Goal: Task Accomplishment & Management: Manage account settings

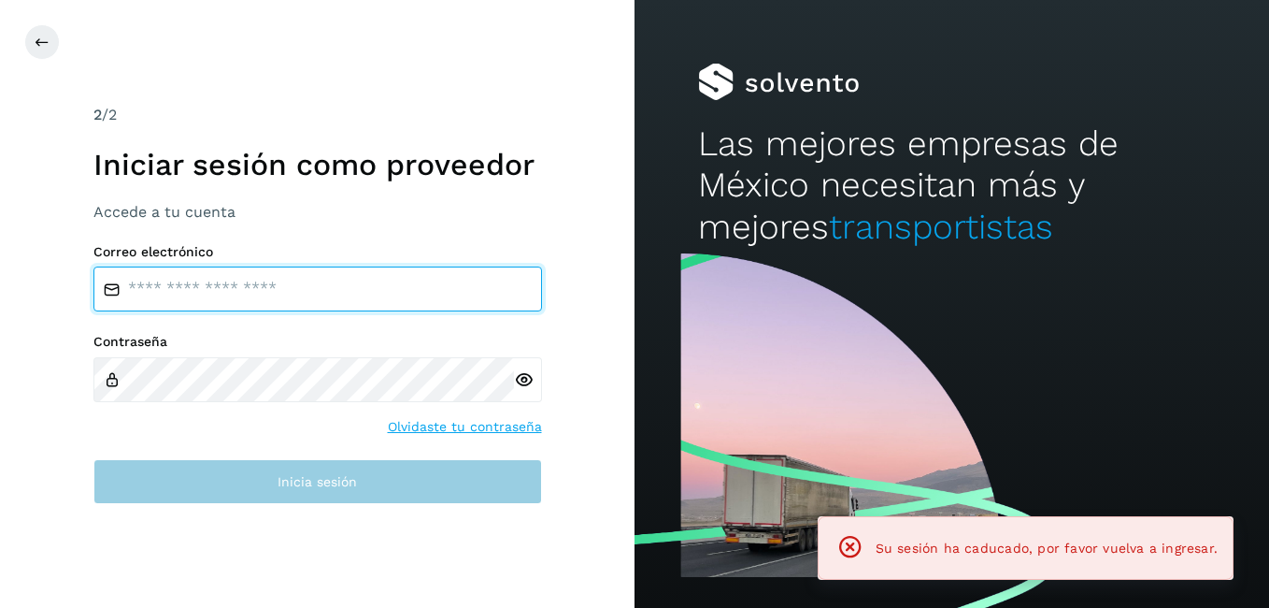
type input "**********"
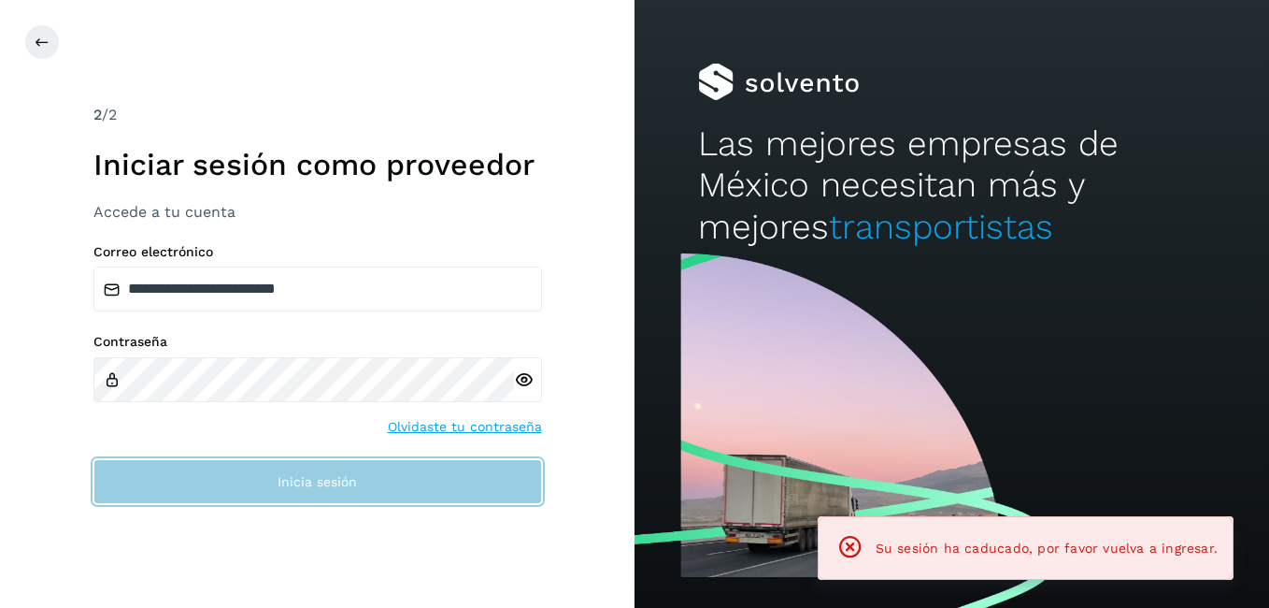
click at [293, 480] on span "Inicia sesión" at bounding box center [317, 481] width 79 height 13
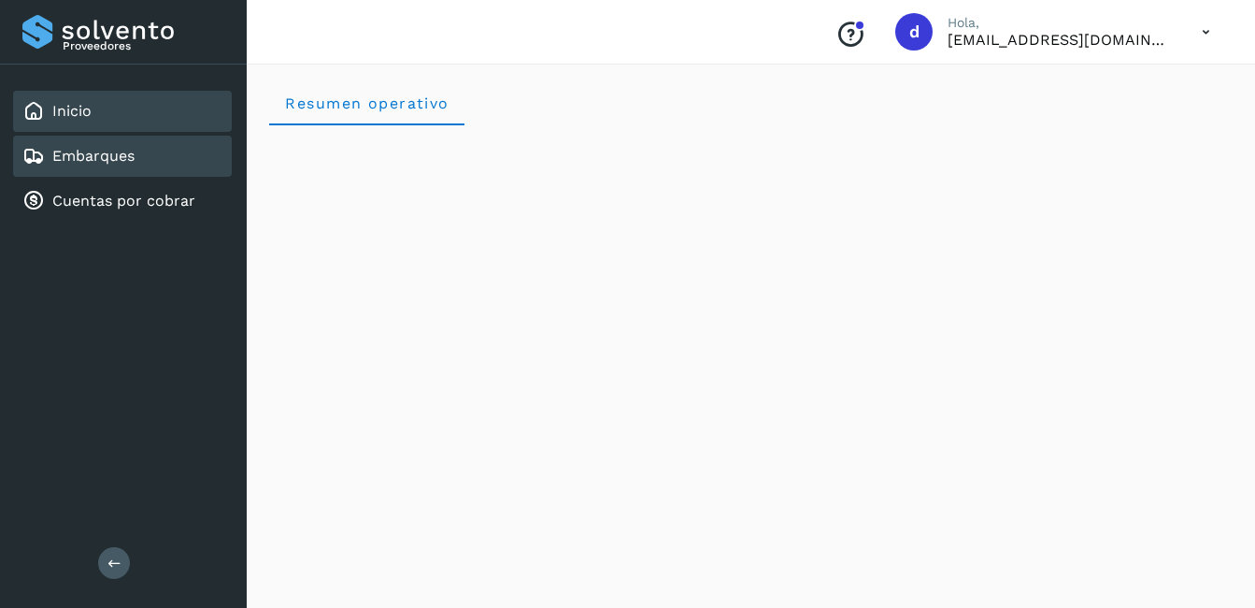
click at [111, 155] on link "Embarques" at bounding box center [93, 156] width 82 height 18
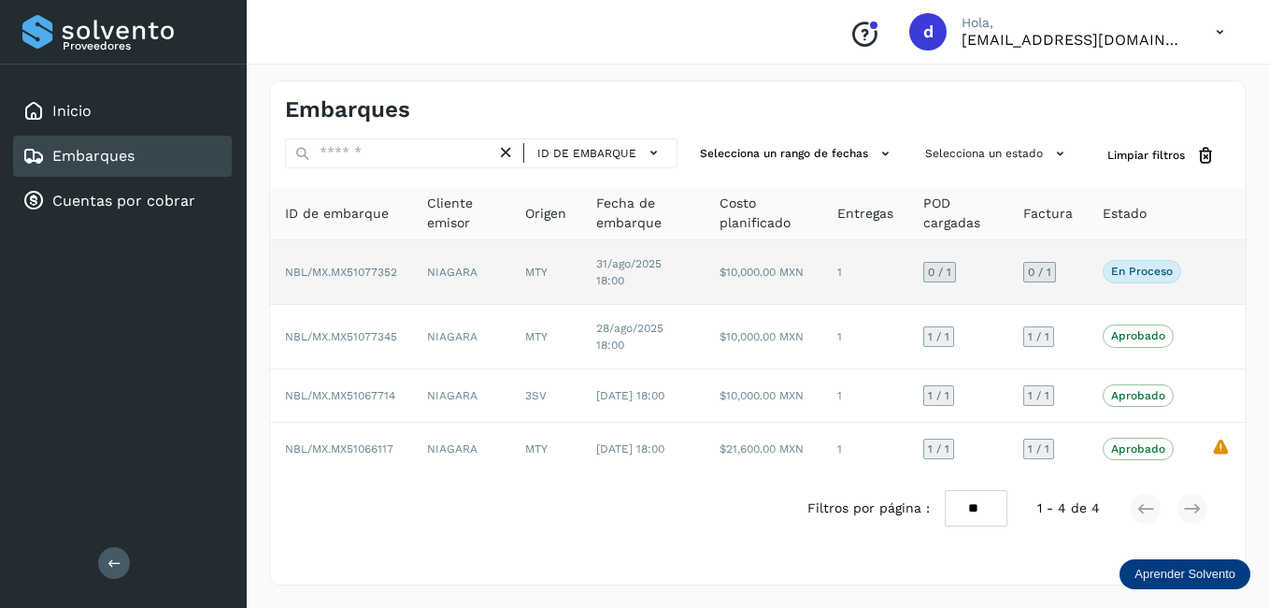
click at [1159, 276] on p "En proceso" at bounding box center [1142, 271] width 62 height 13
click at [1124, 273] on p "En proceso" at bounding box center [1142, 271] width 62 height 13
click at [358, 270] on span "NBL/MX.MX51077352" at bounding box center [341, 271] width 112 height 13
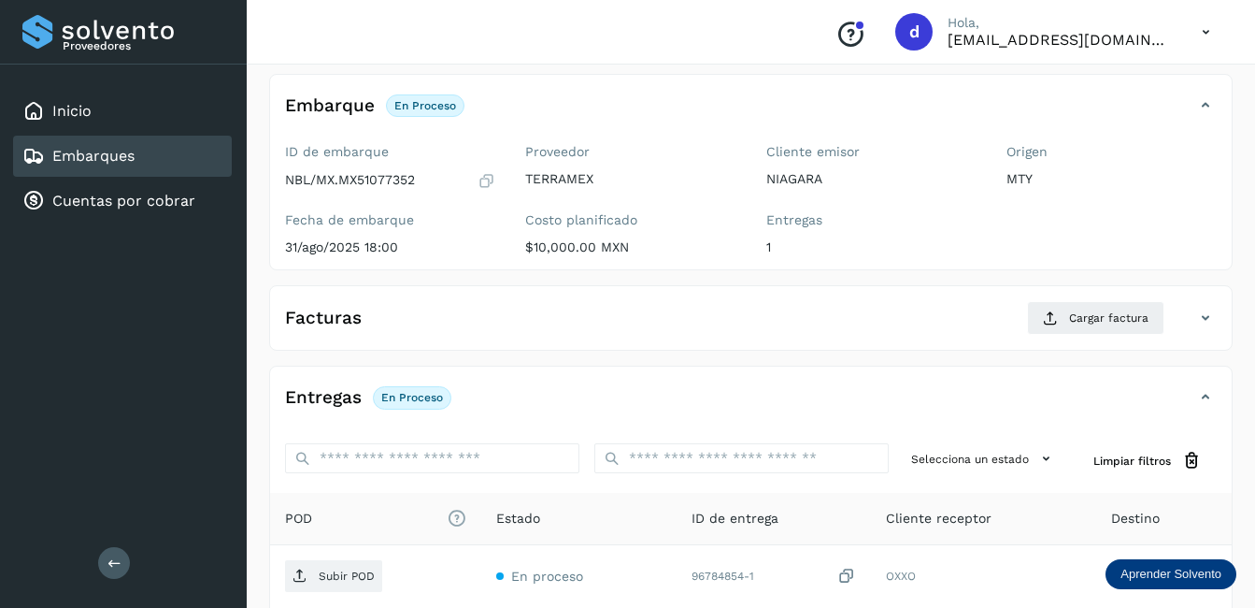
scroll to position [93, 0]
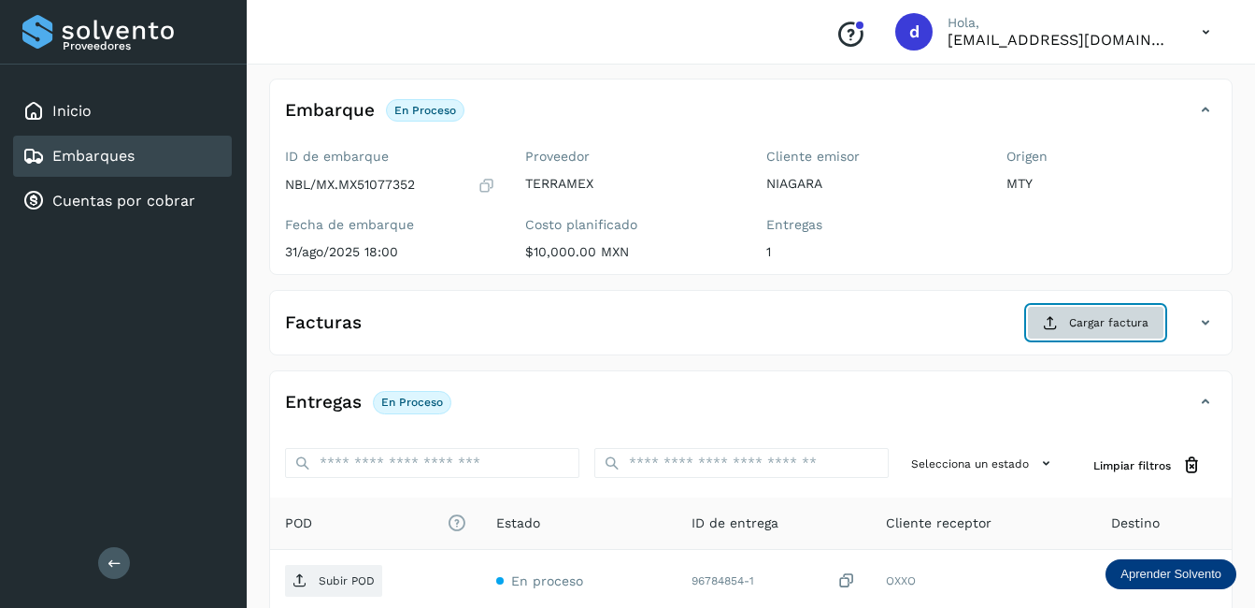
click at [1100, 317] on span "Cargar factura" at bounding box center [1108, 322] width 79 height 17
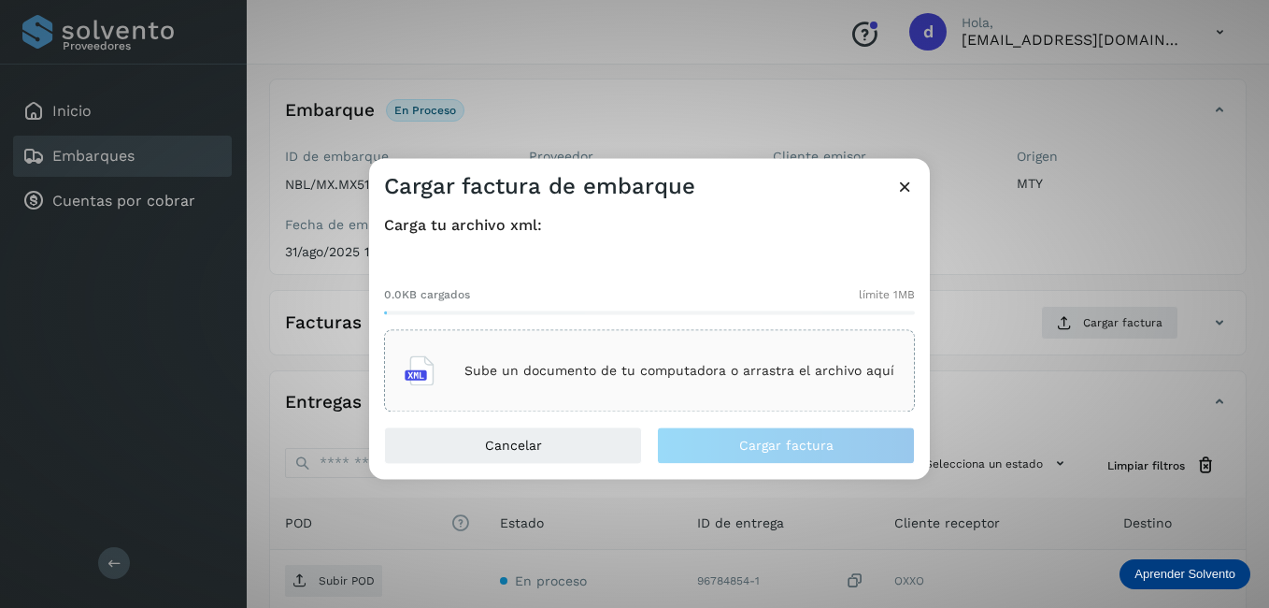
click at [547, 362] on div "Sube un documento de tu computadora o arrastra el archivo aquí" at bounding box center [650, 371] width 490 height 50
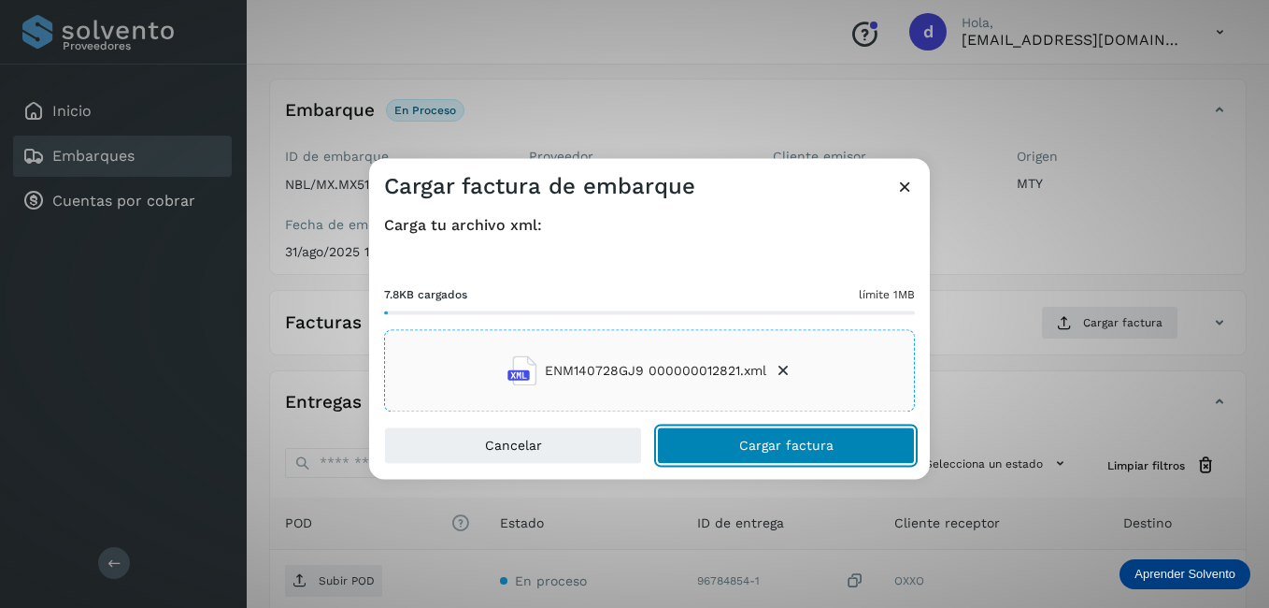
click at [784, 458] on button "Cargar factura" at bounding box center [786, 445] width 258 height 37
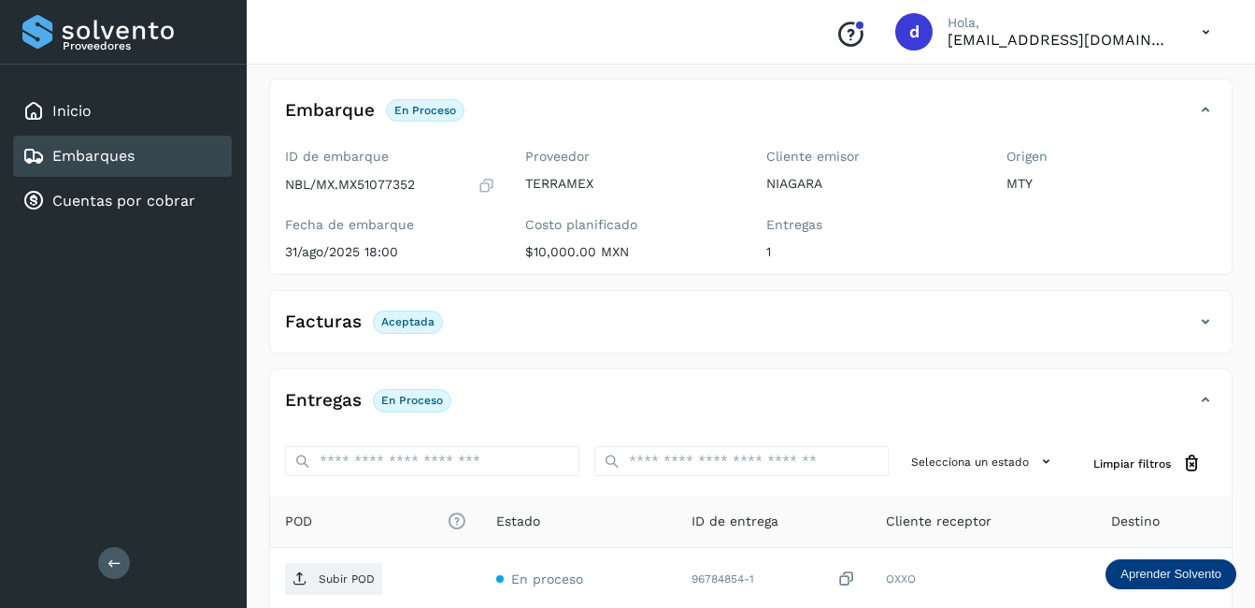
click at [398, 319] on p "Aceptada" at bounding box center [407, 321] width 53 height 13
click at [403, 320] on p "Aceptada" at bounding box center [407, 321] width 53 height 13
click at [400, 319] on p "Aceptada" at bounding box center [407, 321] width 53 height 13
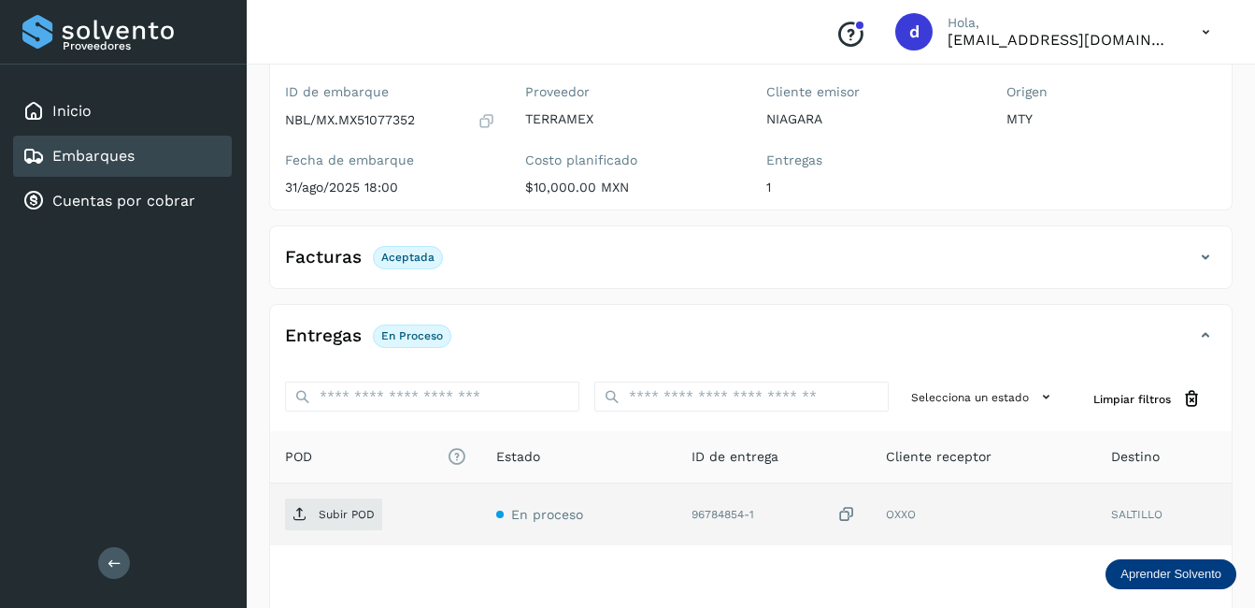
scroll to position [278, 0]
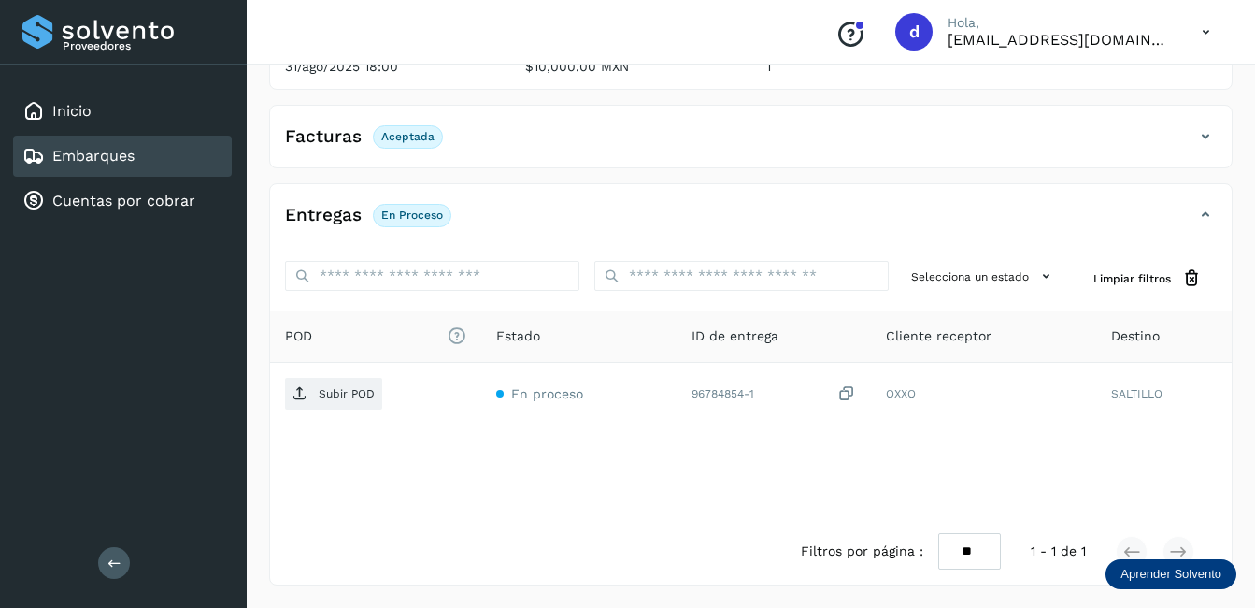
click at [414, 216] on p "En proceso" at bounding box center [412, 214] width 62 height 13
click at [316, 213] on h4 "Entregas" at bounding box center [323, 216] width 77 height 22
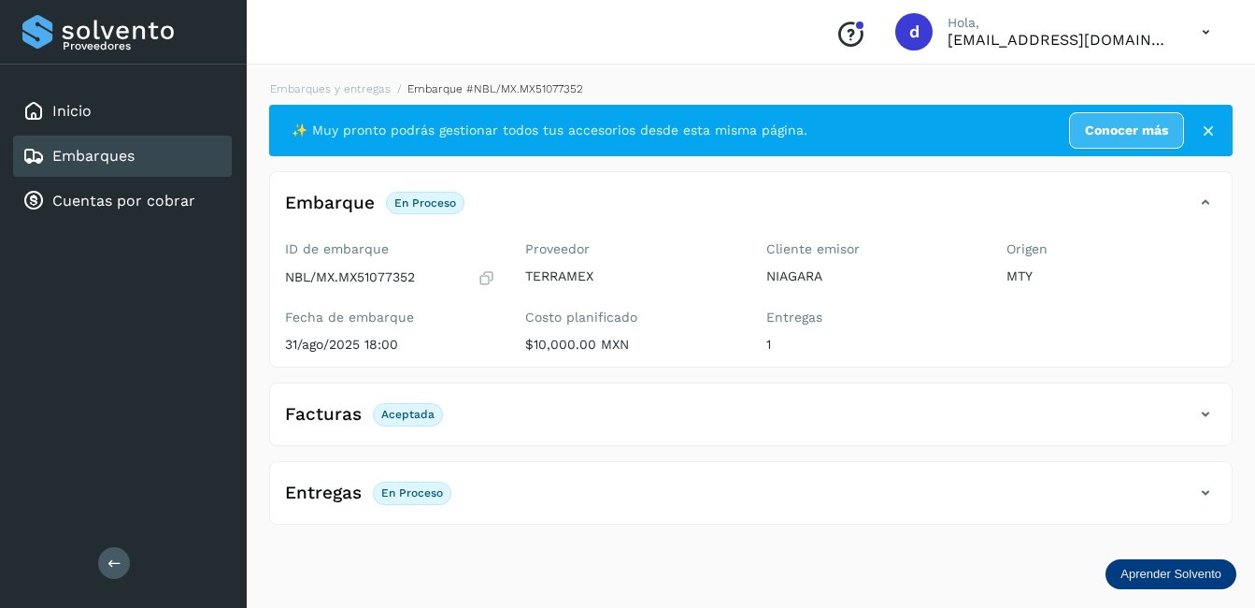
scroll to position [0, 0]
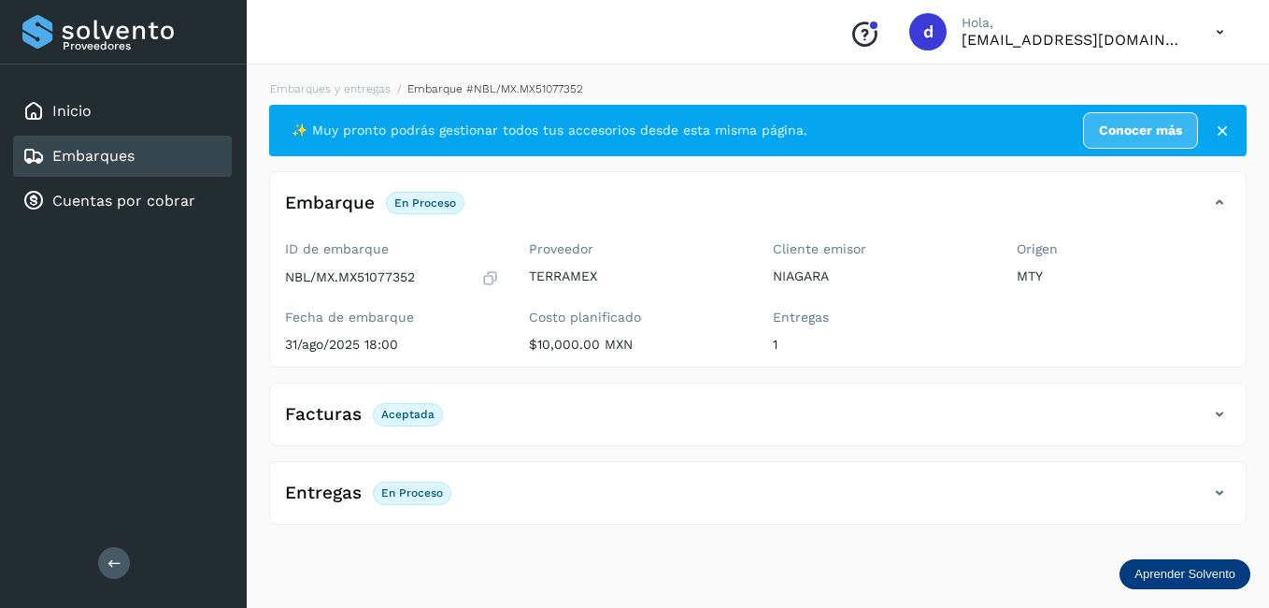
click at [334, 499] on h4 "Entregas" at bounding box center [323, 493] width 77 height 22
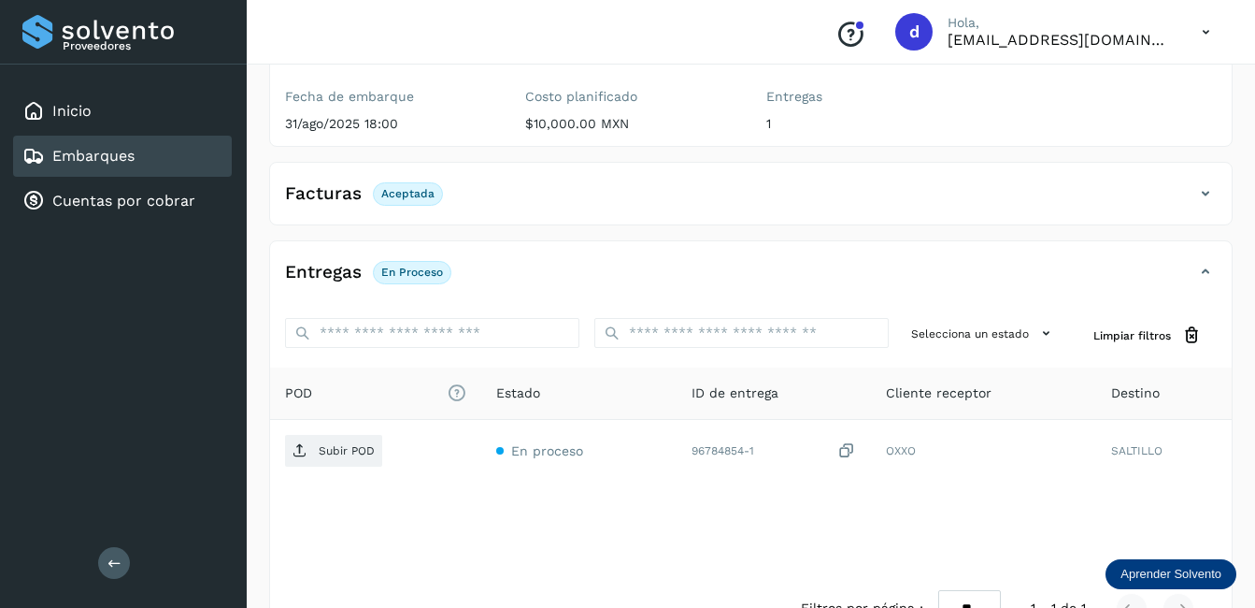
scroll to position [278, 0]
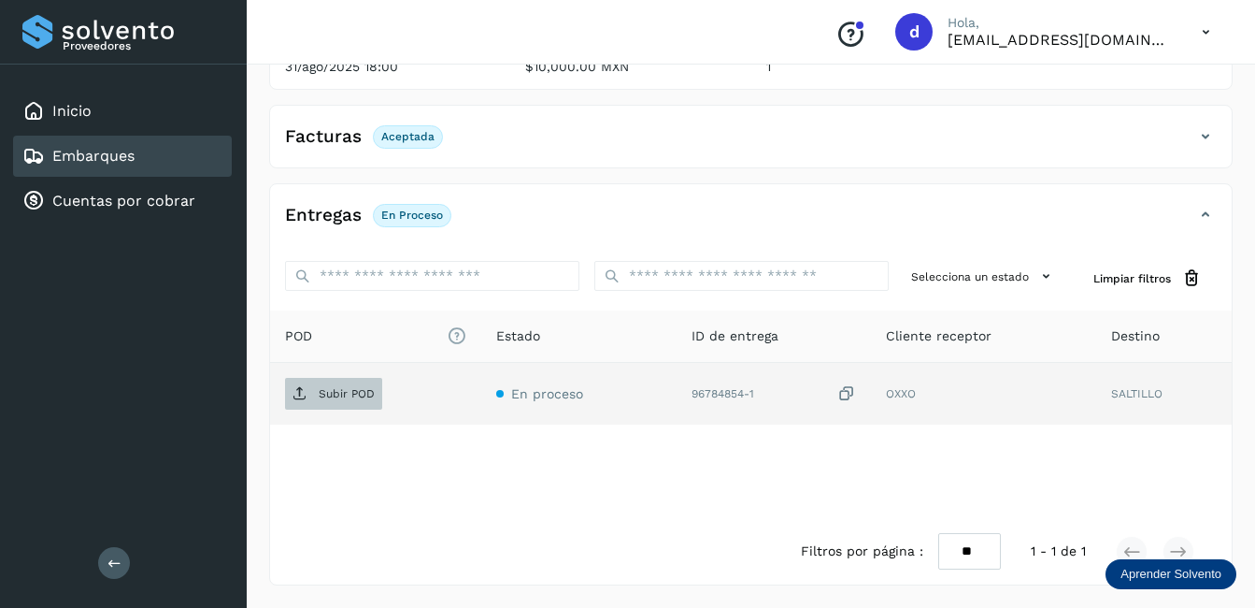
click at [338, 385] on span "Subir POD" at bounding box center [333, 394] width 97 height 30
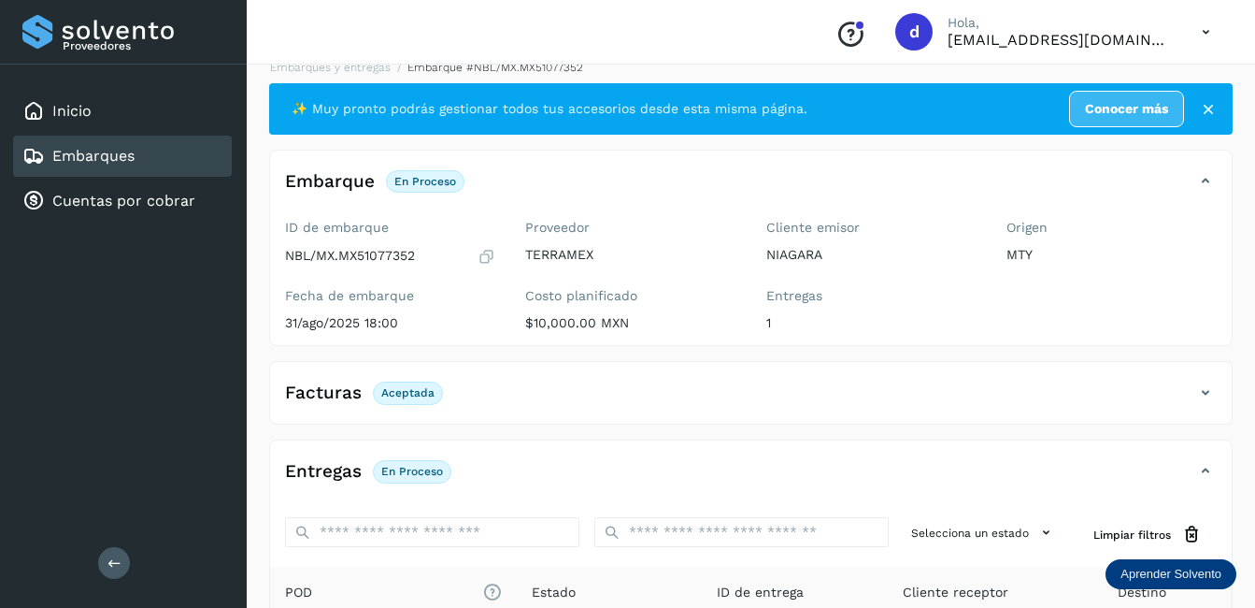
scroll to position [0, 0]
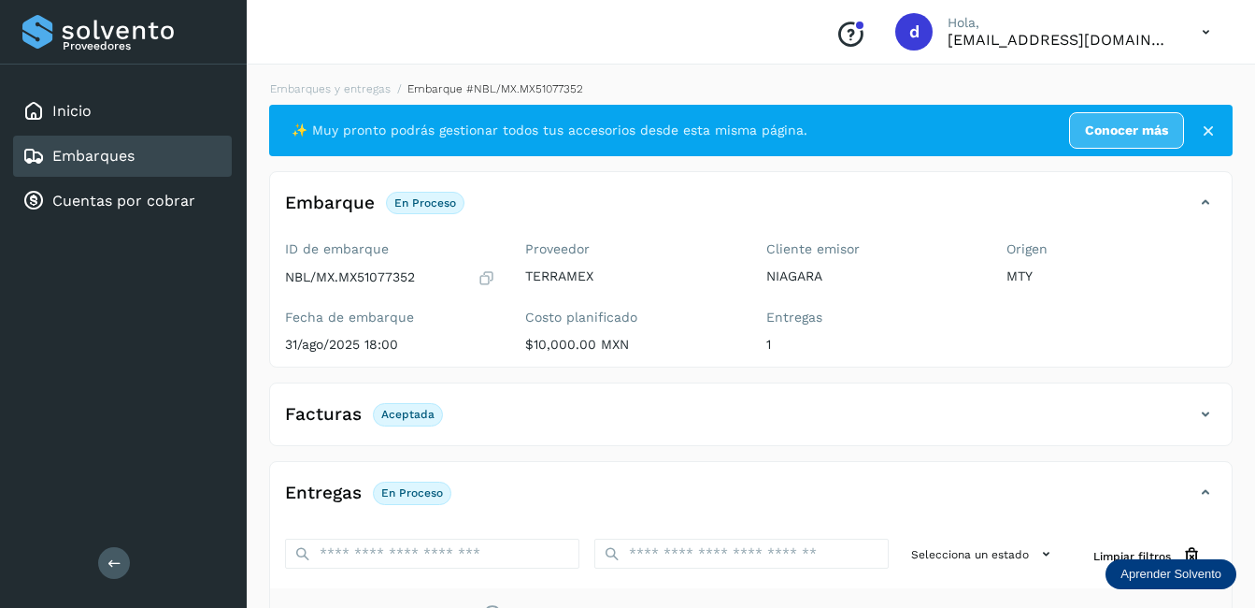
click at [111, 165] on div "Embarques" at bounding box center [78, 156] width 112 height 22
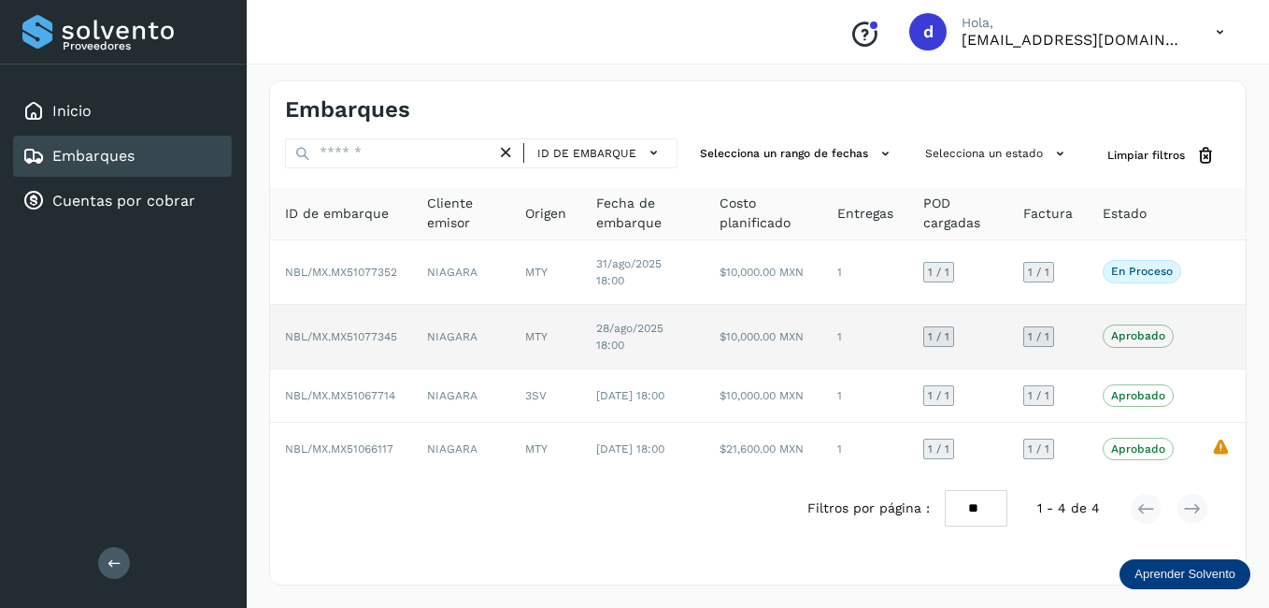
click at [1157, 341] on p "Aprobado" at bounding box center [1138, 335] width 54 height 13
click at [1139, 327] on span "Aprobado" at bounding box center [1138, 335] width 71 height 22
click at [634, 326] on span "28/ago/2025 18:00" at bounding box center [629, 337] width 67 height 30
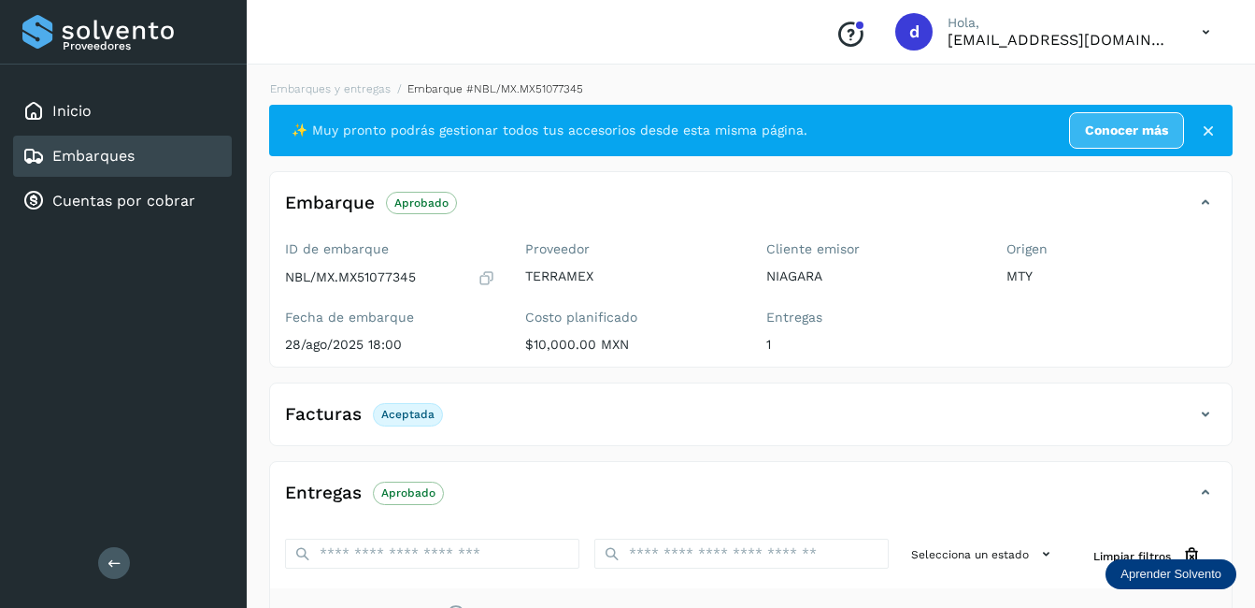
click at [142, 151] on div "Embarques" at bounding box center [122, 156] width 219 height 41
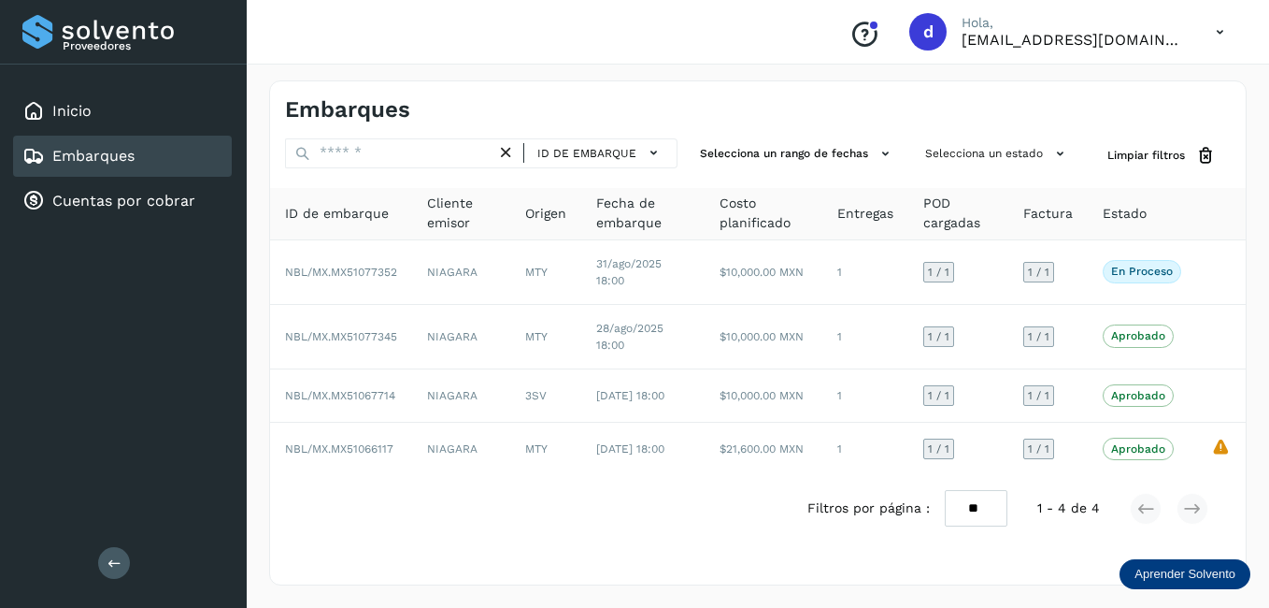
click at [132, 160] on link "Embarques" at bounding box center [93, 156] width 82 height 18
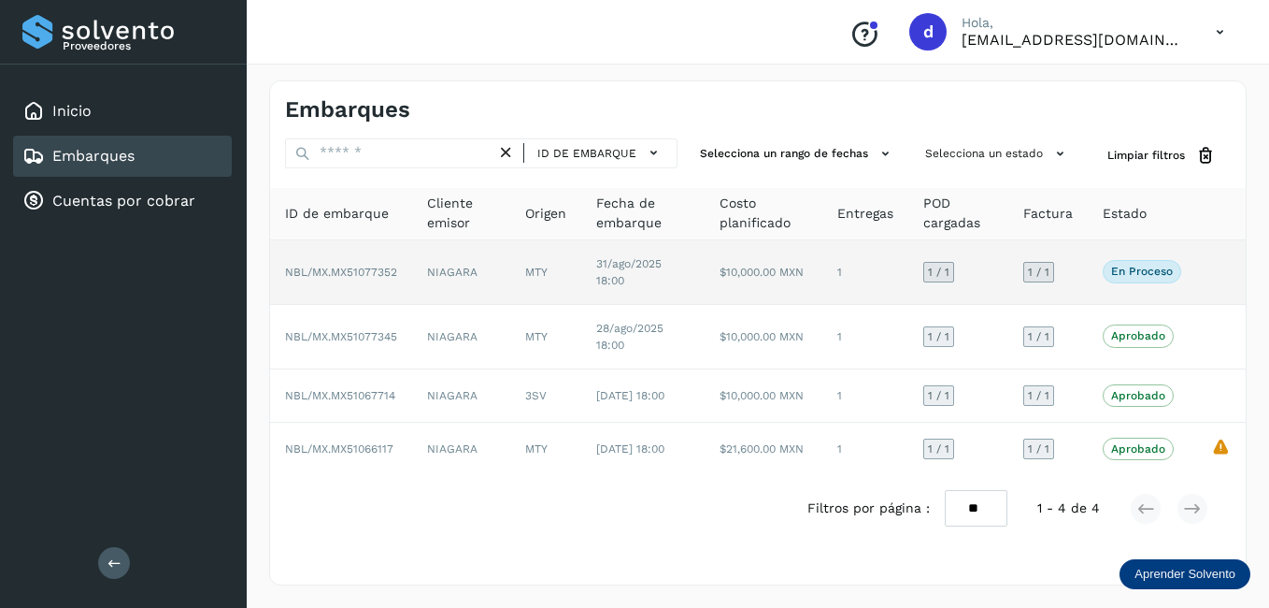
click at [1135, 270] on p "En proceso" at bounding box center [1142, 271] width 62 height 13
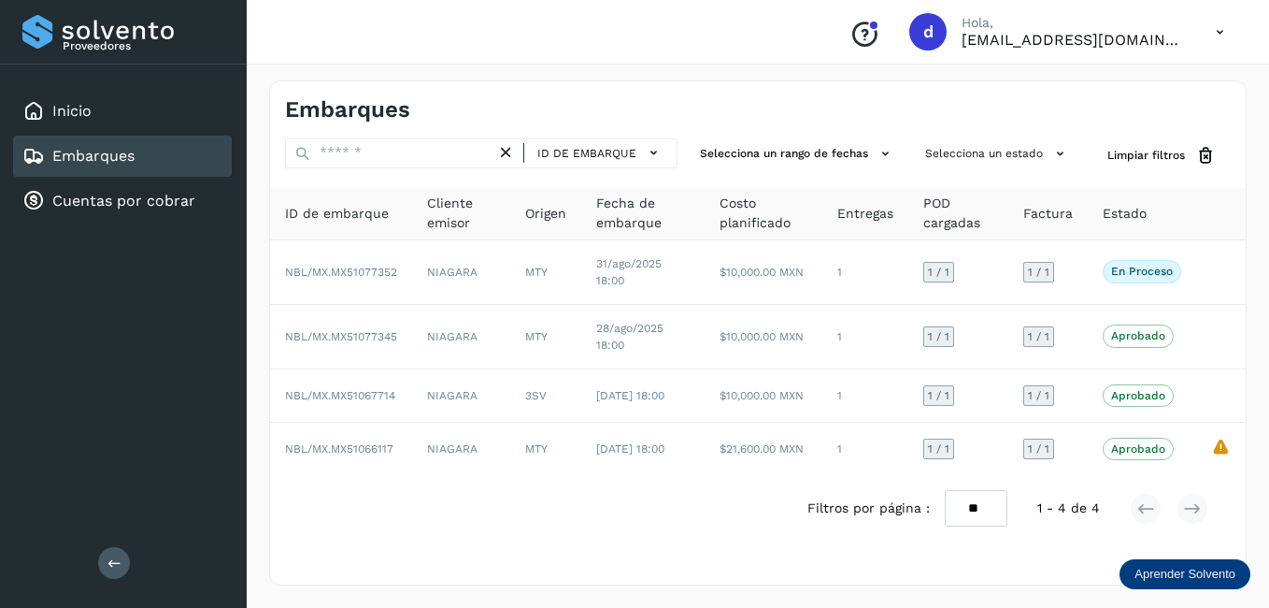
click at [65, 157] on link "Embarques" at bounding box center [93, 156] width 82 height 18
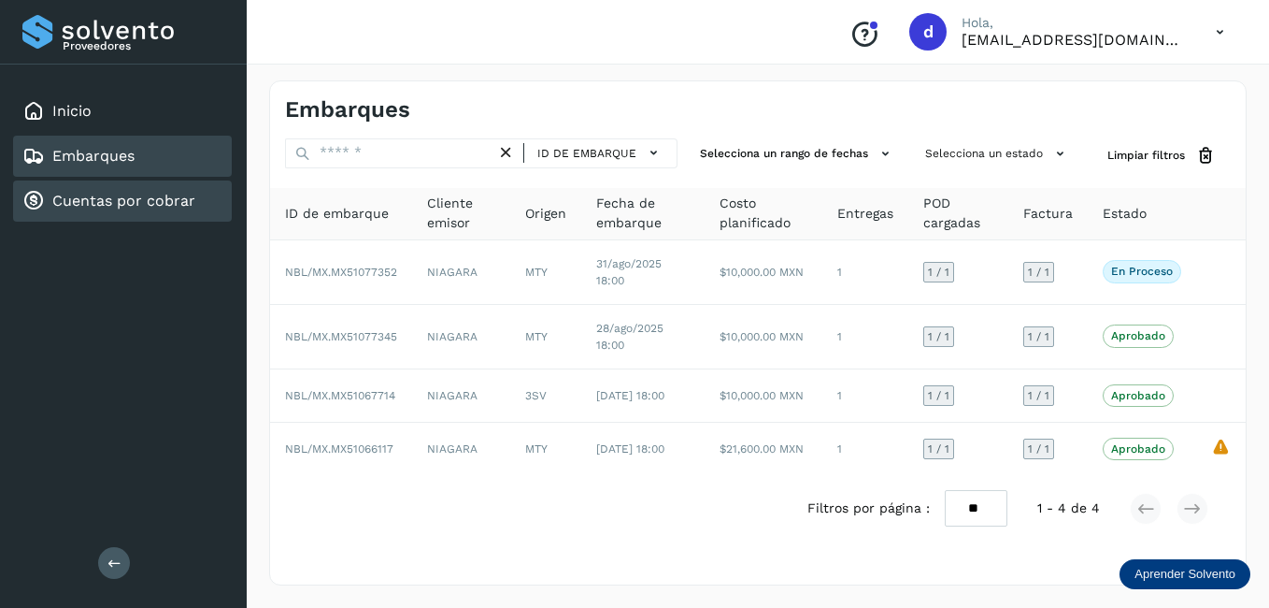
click at [108, 192] on link "Cuentas por cobrar" at bounding box center [123, 201] width 143 height 18
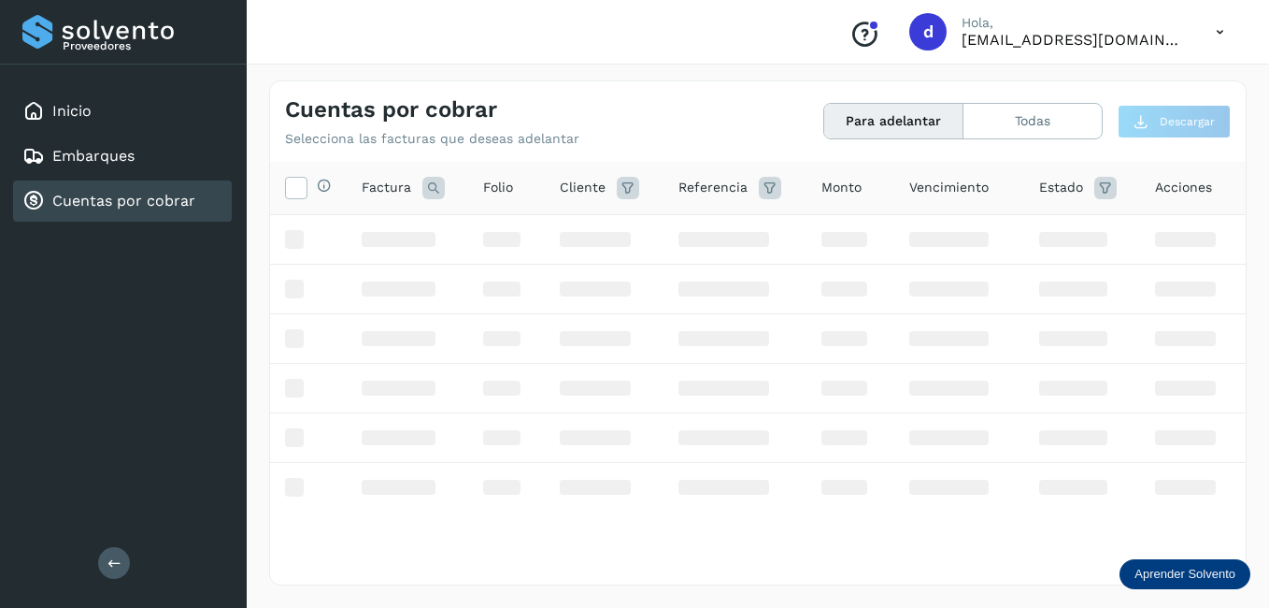
click at [122, 133] on div "Inicio Embarques Cuentas por cobrar" at bounding box center [123, 156] width 247 height 183
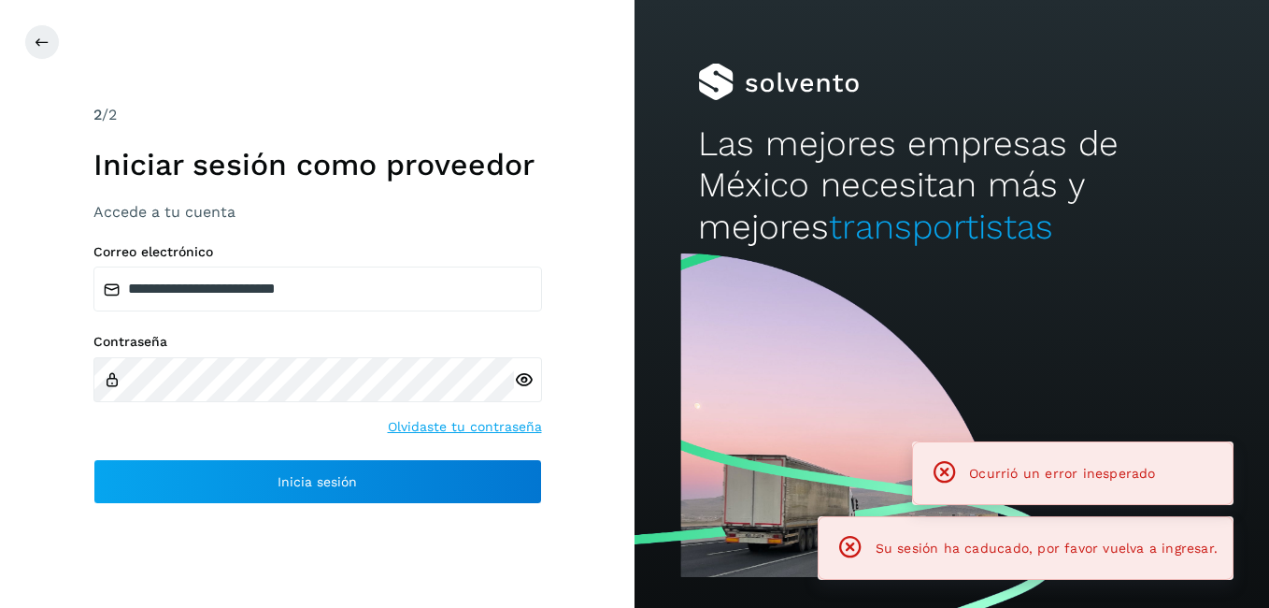
click at [387, 432] on div "Contraseña Olvidaste tu contraseña" at bounding box center [317, 385] width 449 height 103
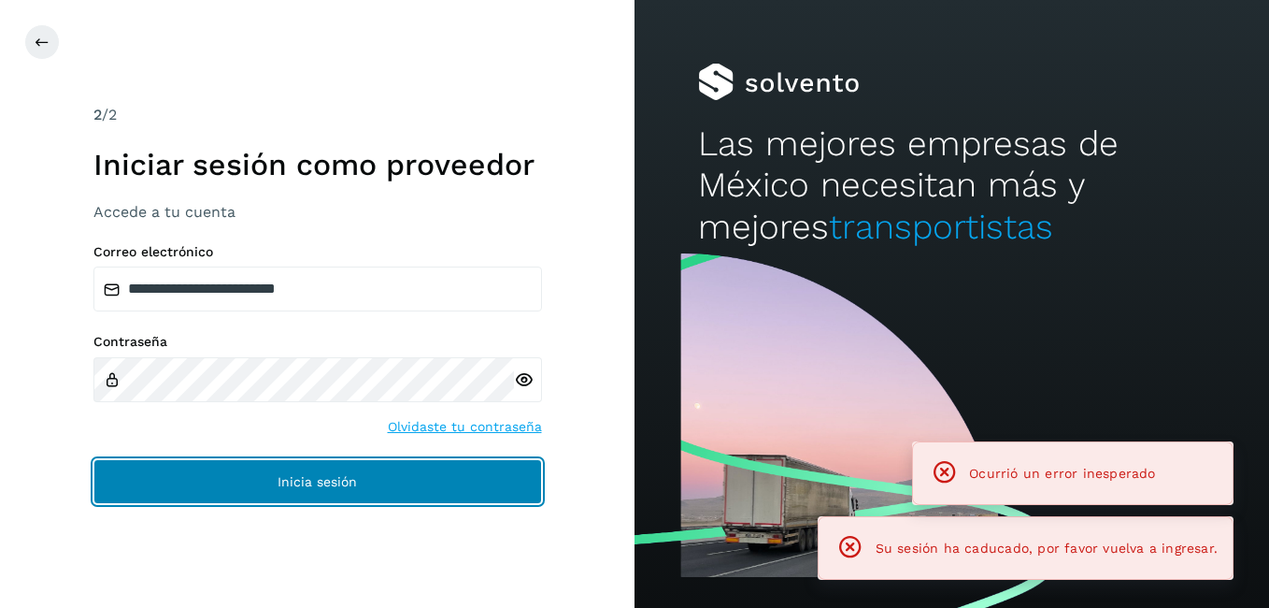
click at [384, 472] on button "Inicia sesión" at bounding box center [317, 481] width 449 height 45
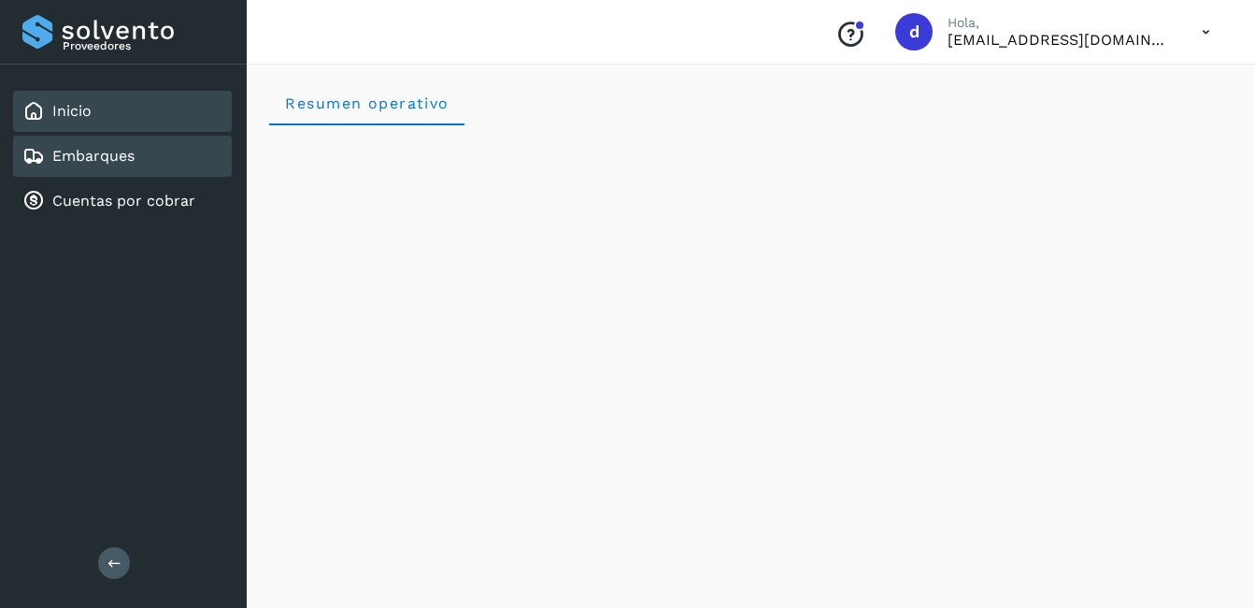
click at [128, 149] on link "Embarques" at bounding box center [93, 156] width 82 height 18
